Goal: Information Seeking & Learning: Check status

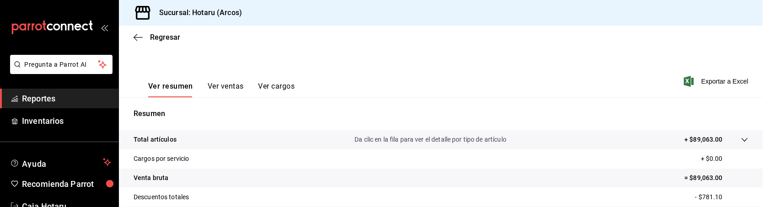
scroll to position [116, 0]
click at [58, 94] on span "Reportes" at bounding box center [66, 98] width 89 height 12
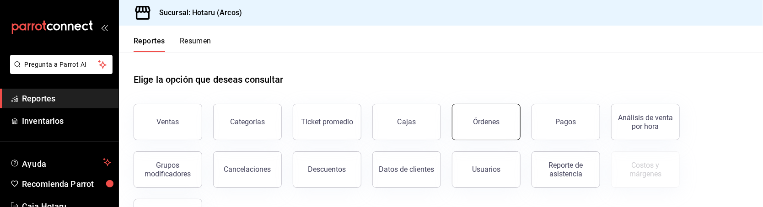
click at [480, 127] on button "Órdenes" at bounding box center [486, 122] width 69 height 37
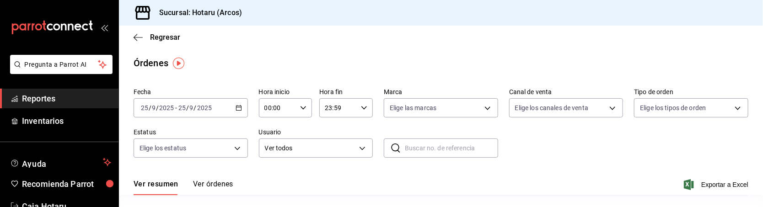
click at [83, 89] on link "Reportes" at bounding box center [59, 99] width 118 height 20
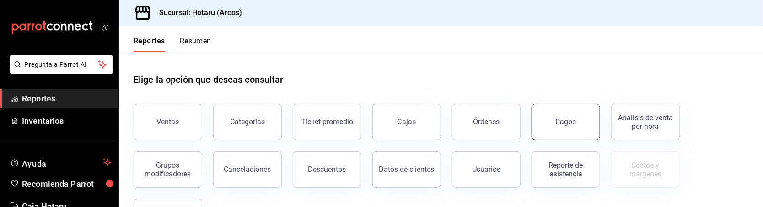
click at [569, 130] on button "Pagos" at bounding box center [565, 122] width 69 height 37
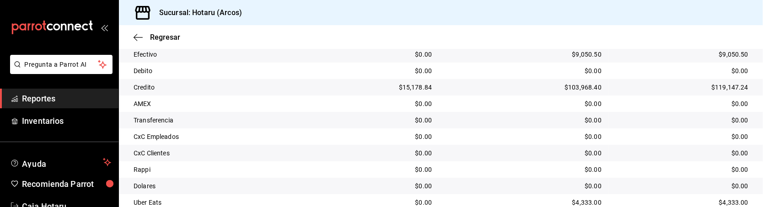
scroll to position [205, 0]
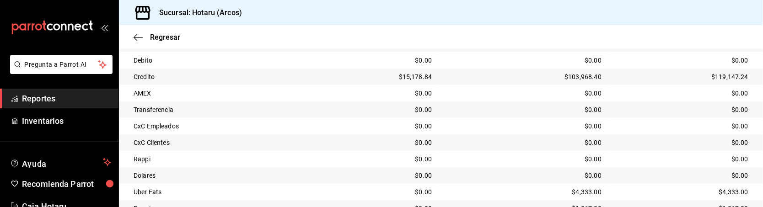
click at [348, 82] on td "$15,178.84" at bounding box center [376, 77] width 125 height 16
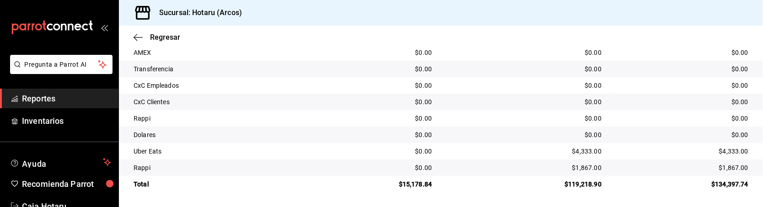
click at [341, 87] on div "$0.00" at bounding box center [376, 85] width 111 height 9
click at [580, 55] on div "$0.00" at bounding box center [523, 52] width 155 height 9
click at [526, 79] on td "$0.00" at bounding box center [524, 85] width 170 height 16
click at [351, 103] on div "$0.00" at bounding box center [376, 101] width 111 height 9
click at [37, 91] on link "Reportes" at bounding box center [59, 99] width 118 height 20
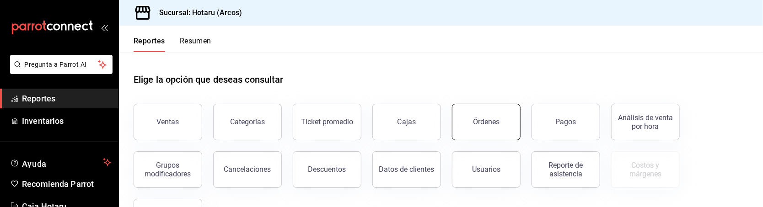
click at [471, 122] on button "Órdenes" at bounding box center [486, 122] width 69 height 37
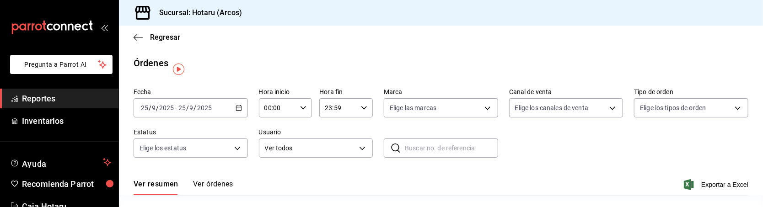
click at [53, 100] on span "Reportes" at bounding box center [66, 98] width 89 height 12
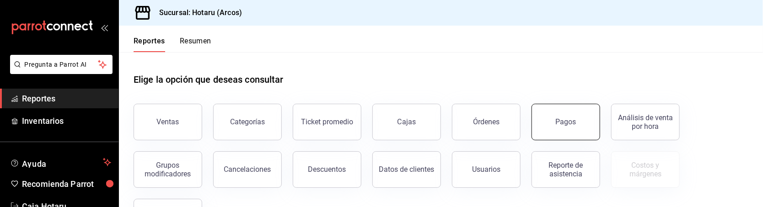
click at [549, 130] on button "Pagos" at bounding box center [565, 122] width 69 height 37
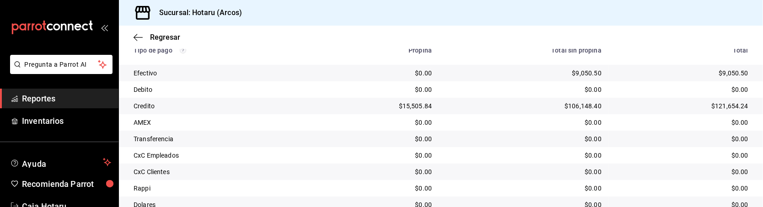
scroll to position [177, 0]
click at [486, 103] on div "$106,148.40" at bounding box center [523, 104] width 155 height 9
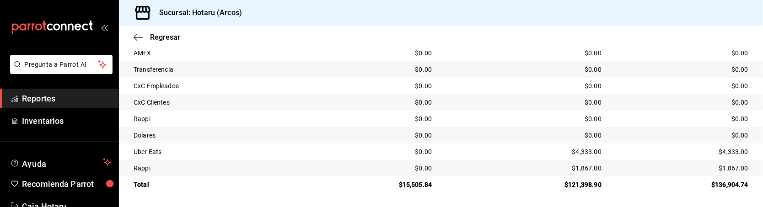
scroll to position [242, 0]
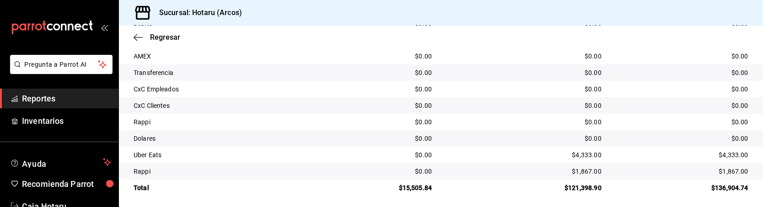
click at [286, 79] on td "Transferencia" at bounding box center [216, 72] width 195 height 16
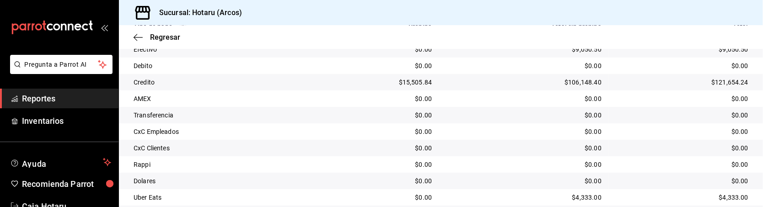
scroll to position [199, 0]
click at [284, 118] on div "Transferencia" at bounding box center [220, 115] width 173 height 9
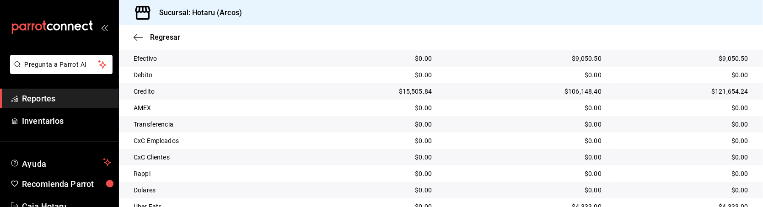
scroll to position [189, 0]
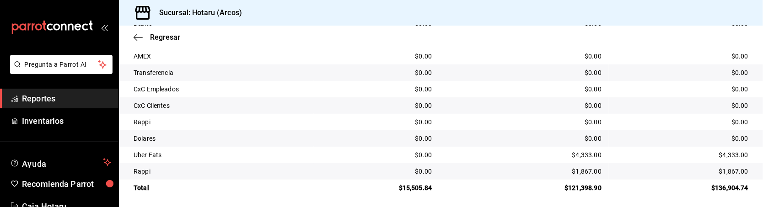
scroll to position [246, 0]
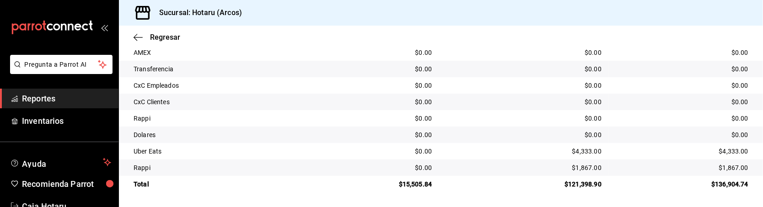
click at [350, 79] on td "$0.00" at bounding box center [376, 85] width 125 height 16
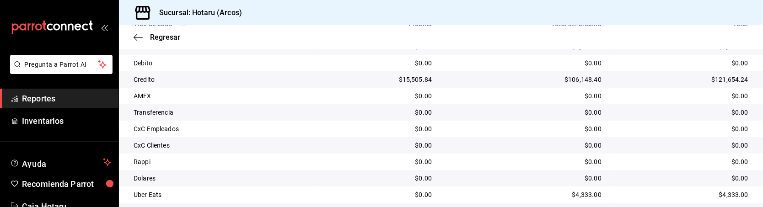
scroll to position [203, 0]
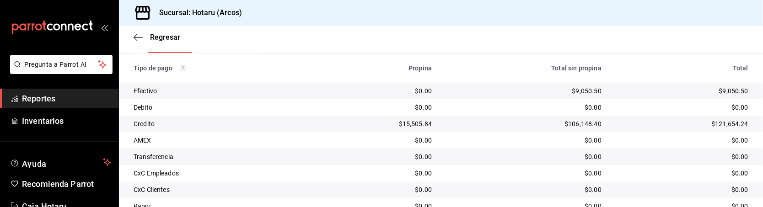
scroll to position [246, 0]
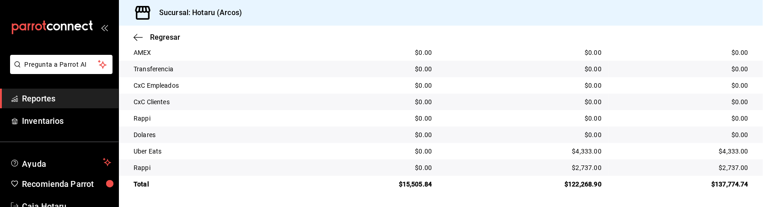
click at [332, 75] on td "$0.00" at bounding box center [376, 69] width 125 height 16
click at [32, 99] on span "Reportes" at bounding box center [66, 98] width 89 height 12
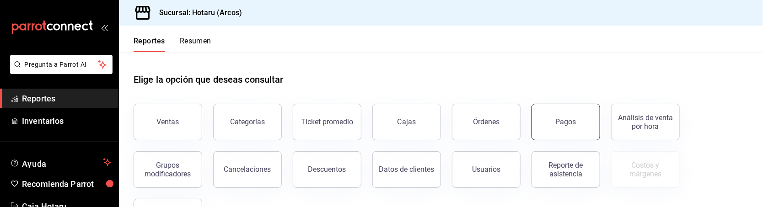
click at [569, 133] on button "Pagos" at bounding box center [565, 122] width 69 height 37
click at [563, 123] on div "Pagos" at bounding box center [566, 122] width 21 height 9
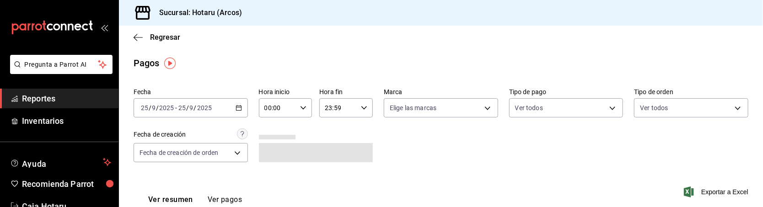
scroll to position [246, 0]
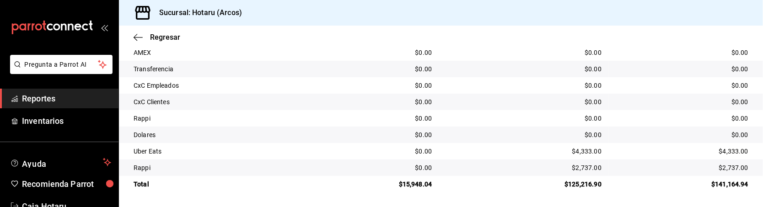
click at [333, 90] on div "$0.00" at bounding box center [376, 85] width 111 height 9
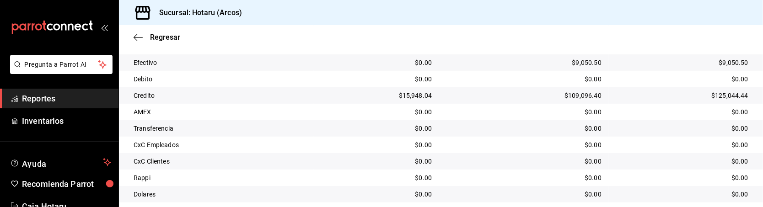
scroll to position [187, 0]
click at [493, 87] on td "$109,096.40" at bounding box center [524, 95] width 170 height 16
click at [596, 121] on td "$0.00" at bounding box center [524, 128] width 170 height 16
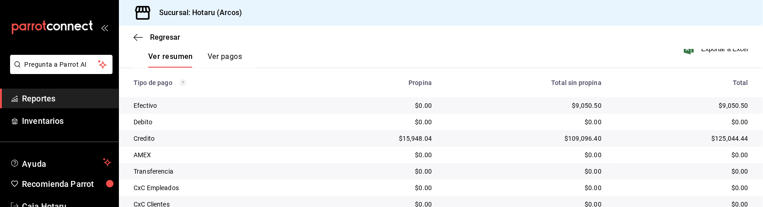
scroll to position [161, 0]
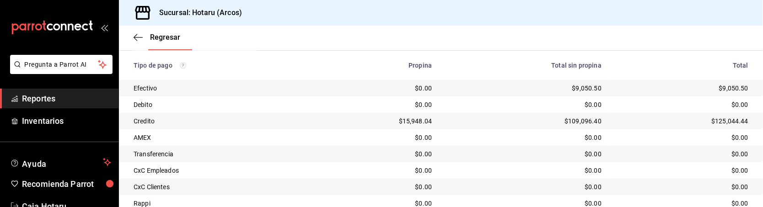
click at [324, 100] on td "$0.00" at bounding box center [376, 104] width 125 height 16
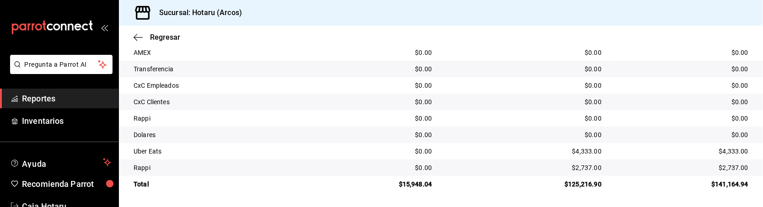
click at [461, 93] on td "$0.00" at bounding box center [524, 85] width 170 height 16
click at [380, 89] on div "$0.00" at bounding box center [376, 85] width 111 height 9
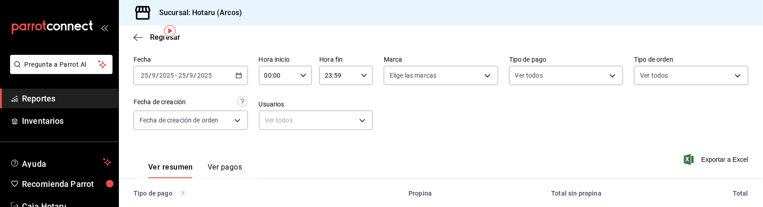
scroll to position [0, 0]
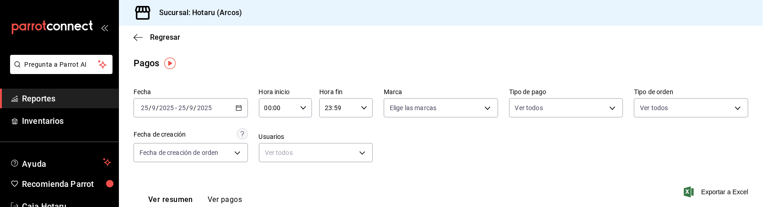
click at [236, 109] on icon "button" at bounding box center [239, 108] width 6 height 6
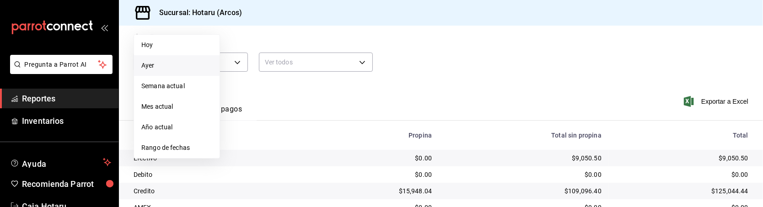
scroll to position [91, 0]
click at [183, 147] on span "Rango de fechas" at bounding box center [176, 147] width 71 height 10
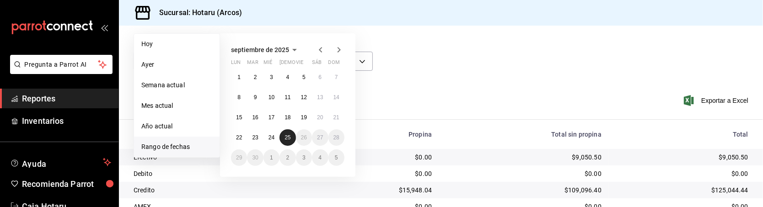
click at [290, 139] on abbr "25" at bounding box center [287, 137] width 6 height 6
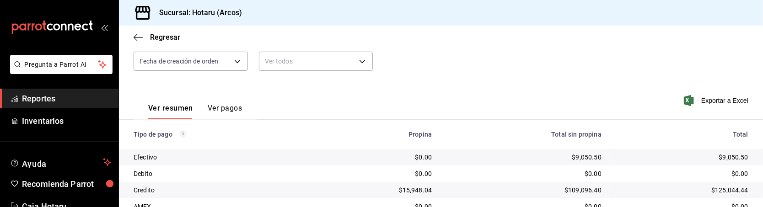
scroll to position [0, 0]
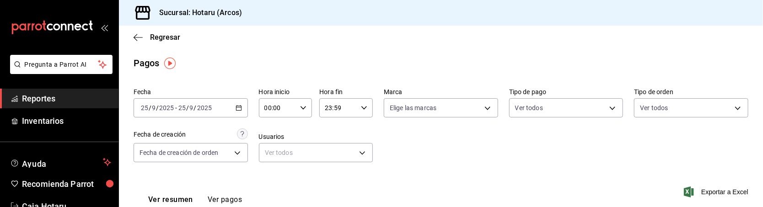
click at [305, 112] on div "00:00 Hora inicio" at bounding box center [286, 107] width 54 height 19
click at [273, 155] on span "01" at bounding box center [270, 153] width 12 height 7
type input "01:00"
click at [322, 134] on div at bounding box center [381, 103] width 763 height 207
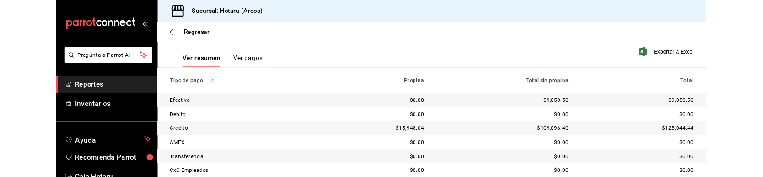
scroll to position [246, 0]
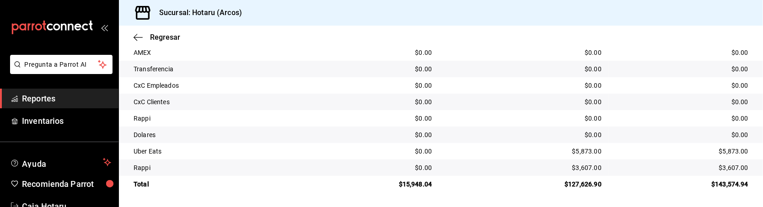
click at [446, 74] on td "$0.00" at bounding box center [524, 69] width 170 height 16
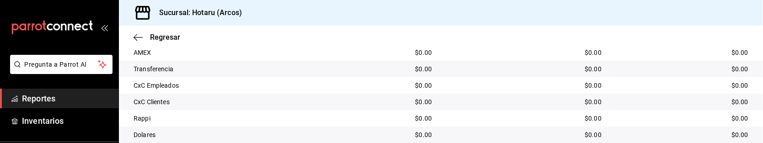
click at [573, 132] on div "$0.00" at bounding box center [523, 134] width 155 height 9
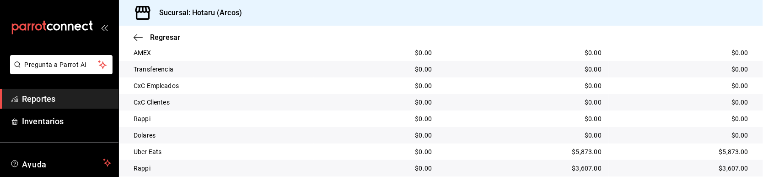
click at [344, 149] on div "$0.00" at bounding box center [376, 151] width 111 height 9
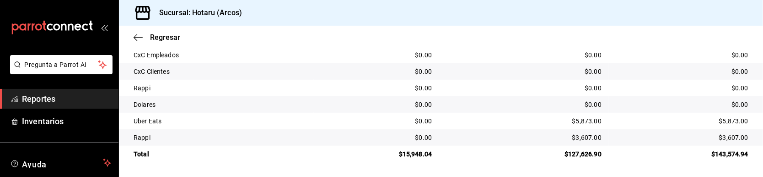
click at [495, 115] on td "$5,873.00" at bounding box center [524, 120] width 170 height 16
click at [497, 128] on td "$5,873.00" at bounding box center [524, 120] width 170 height 16
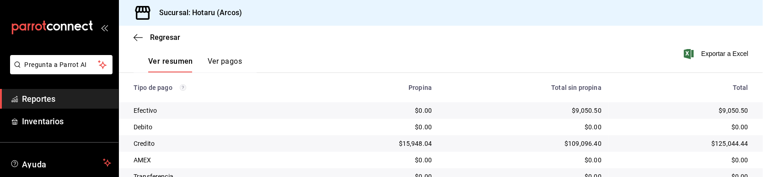
scroll to position [138, 0]
click at [551, 148] on div "$109,096.40" at bounding box center [523, 143] width 155 height 9
